Goal: Task Accomplishment & Management: Manage account settings

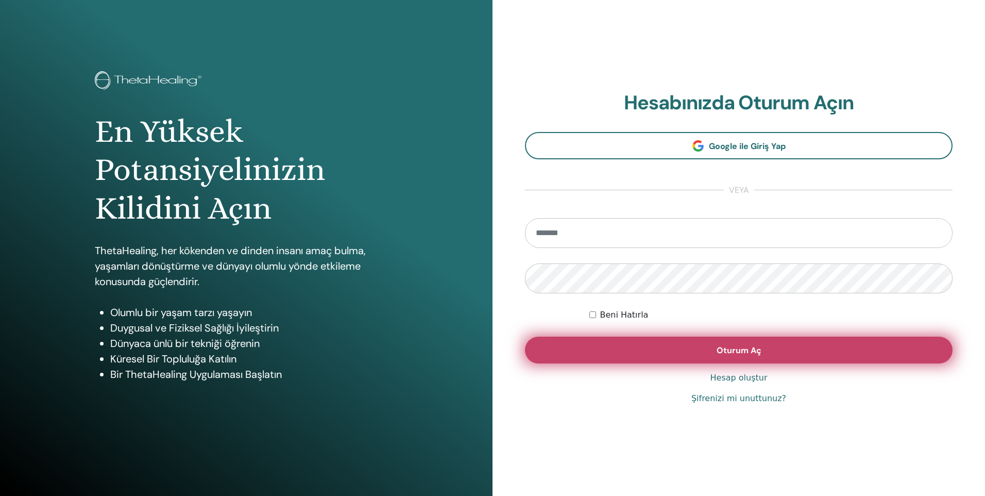
type input "**********"
click at [691, 350] on button "Oturum Aç" at bounding box center [739, 350] width 428 height 27
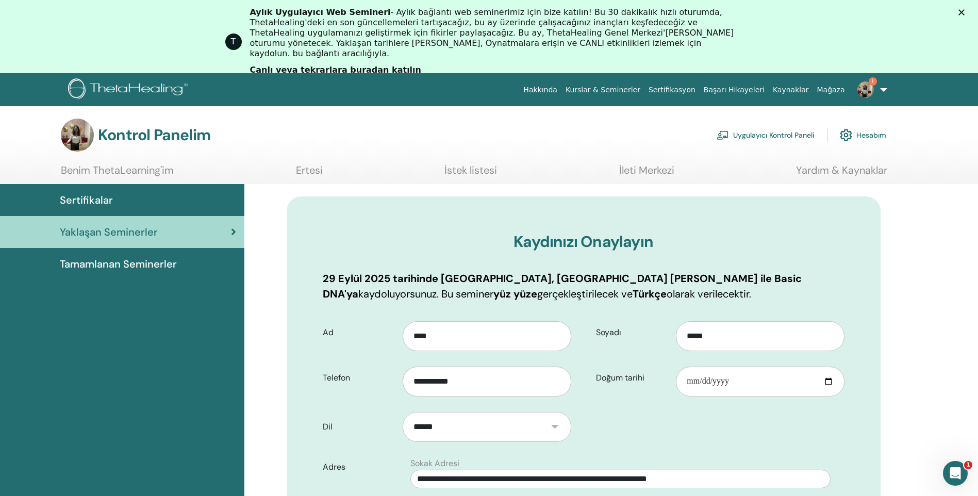
click at [699, 87] on link "Sertifikasyon" at bounding box center [671, 89] width 55 height 19
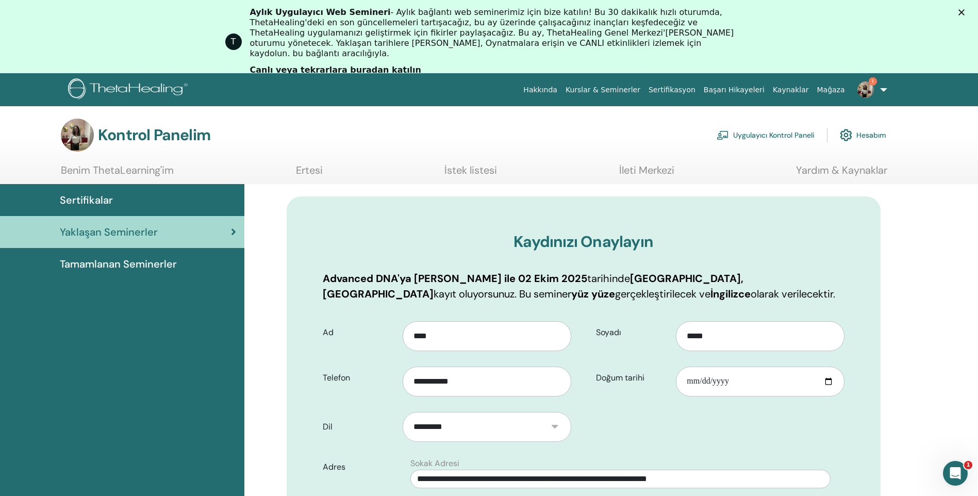
click at [870, 88] on img at bounding box center [865, 89] width 16 height 16
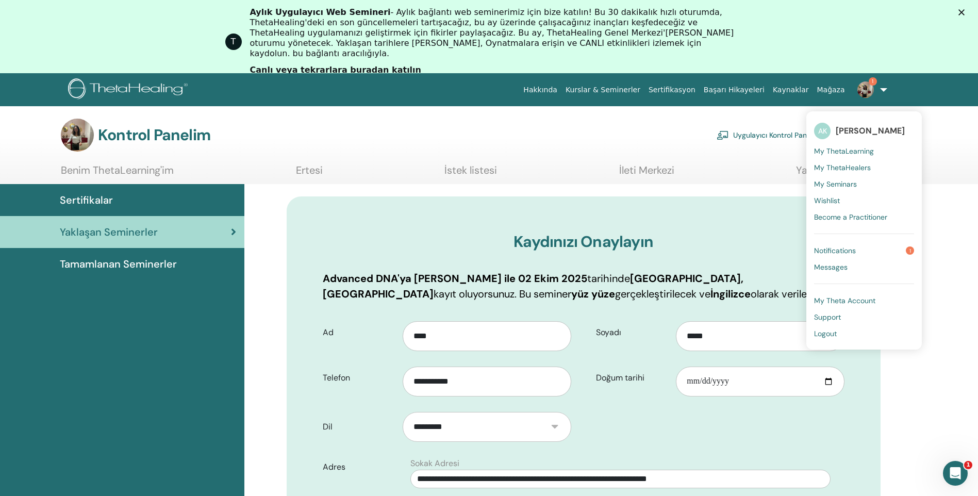
click at [644, 91] on link "Kurslar & Seminerler" at bounding box center [602, 89] width 83 height 19
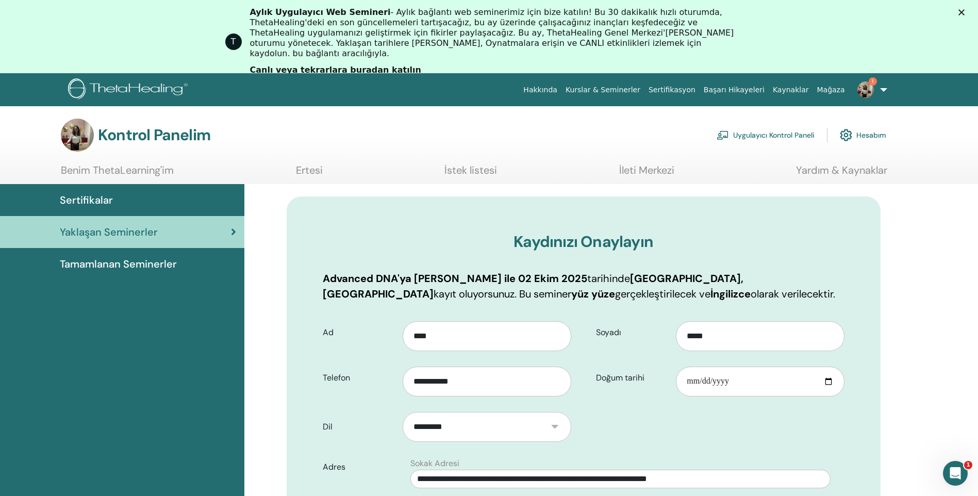
click at [127, 264] on span "Tamamlanan Seminerler" at bounding box center [118, 263] width 117 height 15
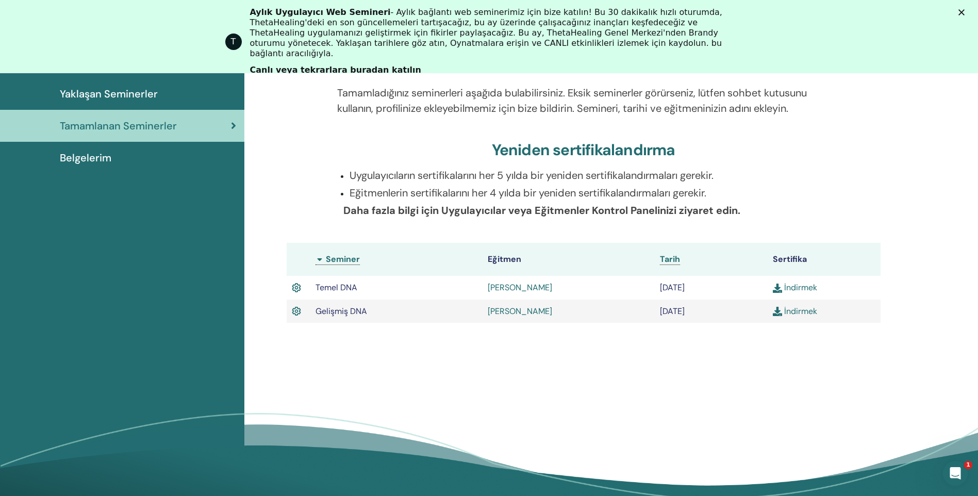
scroll to position [182, 0]
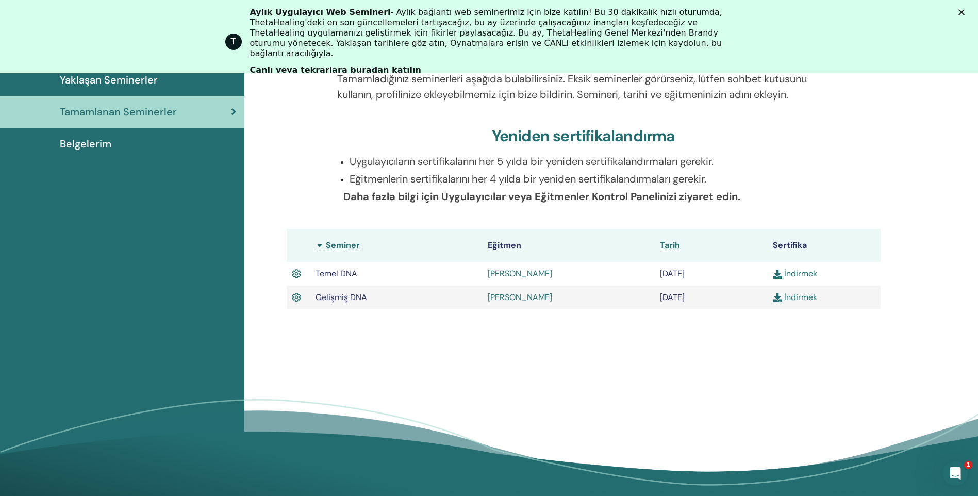
click at [792, 276] on link "İndirmek" at bounding box center [795, 273] width 44 height 11
click at [779, 299] on img at bounding box center [777, 297] width 9 height 9
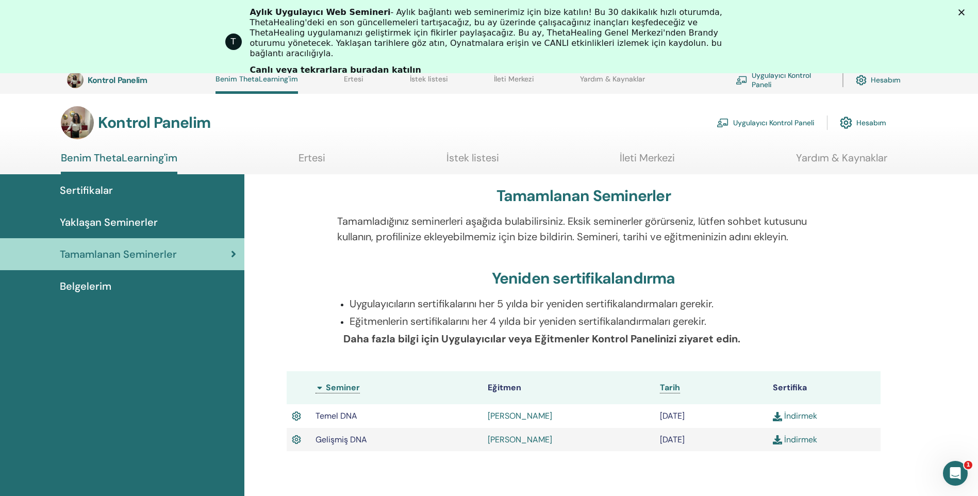
scroll to position [0, 0]
